Goal: Information Seeking & Learning: Learn about a topic

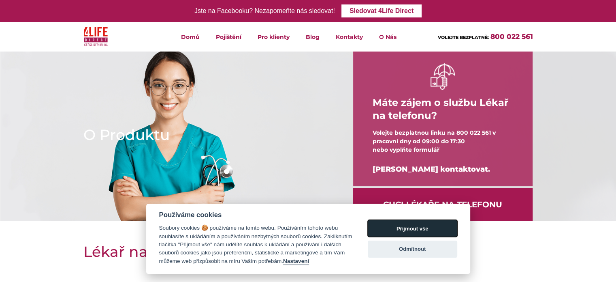
click at [393, 230] on button "Přijmout vše" at bounding box center [413, 228] width 90 height 17
checkbox input "true"
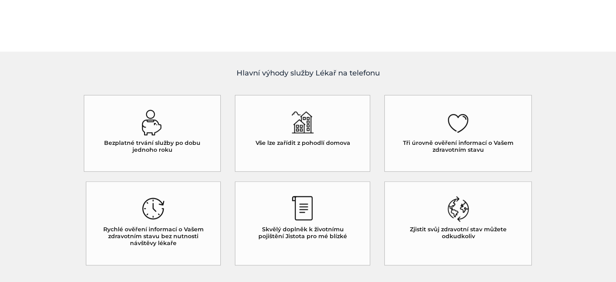
scroll to position [567, 0]
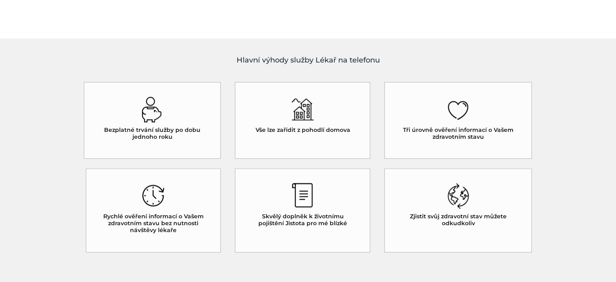
click at [147, 132] on h5 "Bezplatné trvání služby po dobu jednoho roku" at bounding box center [152, 133] width 108 height 14
click at [151, 116] on img at bounding box center [152, 109] width 22 height 26
click at [147, 116] on img at bounding box center [152, 109] width 22 height 26
click at [147, 117] on img at bounding box center [152, 109] width 22 height 26
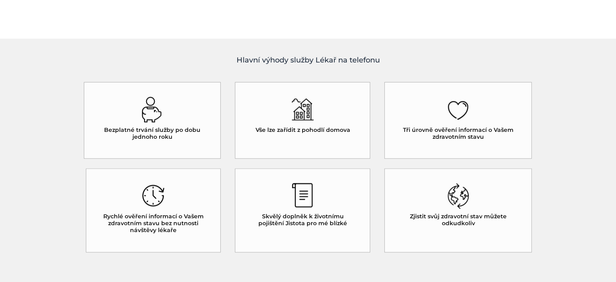
click at [147, 118] on img at bounding box center [152, 109] width 22 height 26
click at [146, 120] on img at bounding box center [152, 109] width 22 height 26
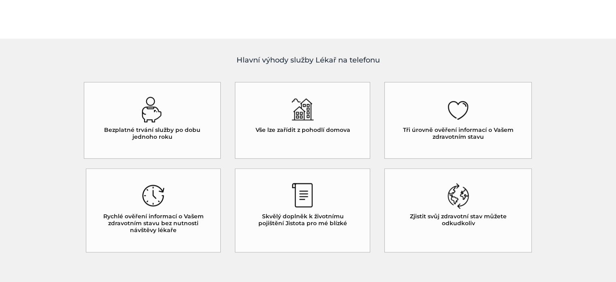
click at [145, 120] on img at bounding box center [152, 109] width 22 height 26
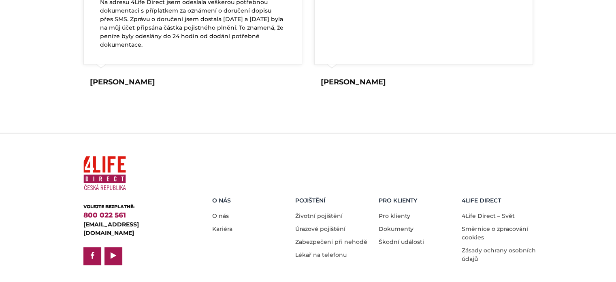
scroll to position [1269, 0]
